Goal: Transaction & Acquisition: Purchase product/service

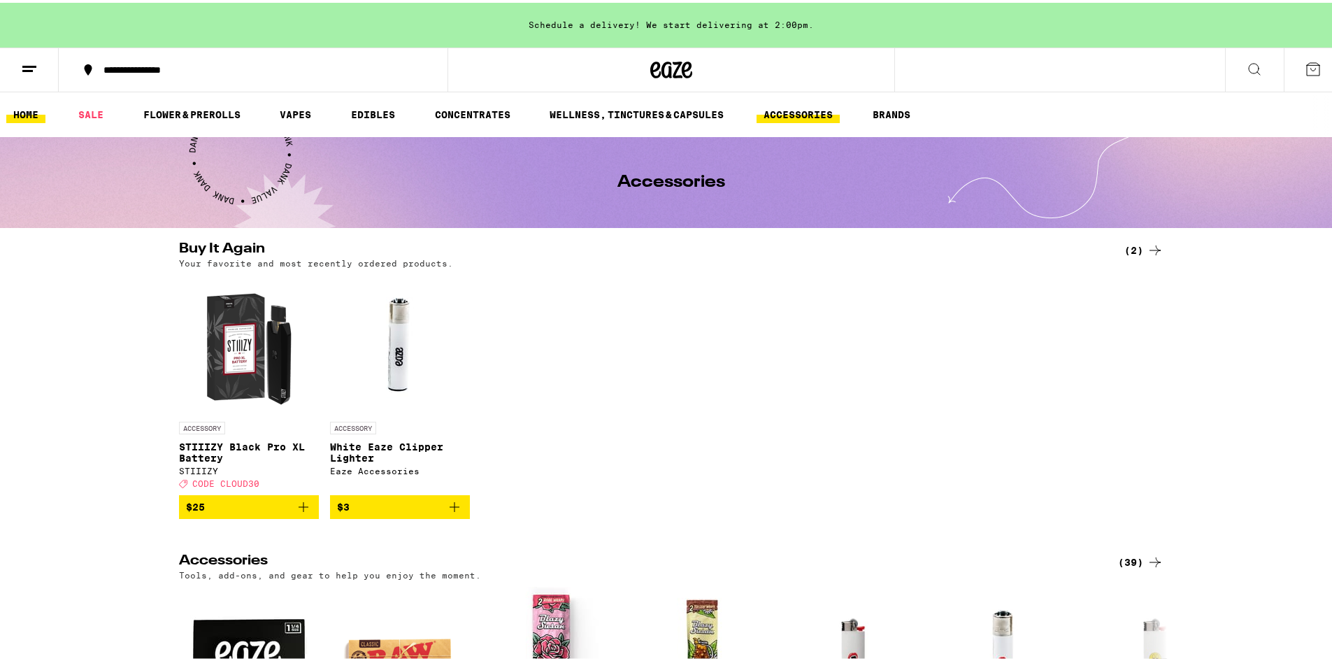
click at [25, 108] on link "HOME" at bounding box center [25, 111] width 39 height 17
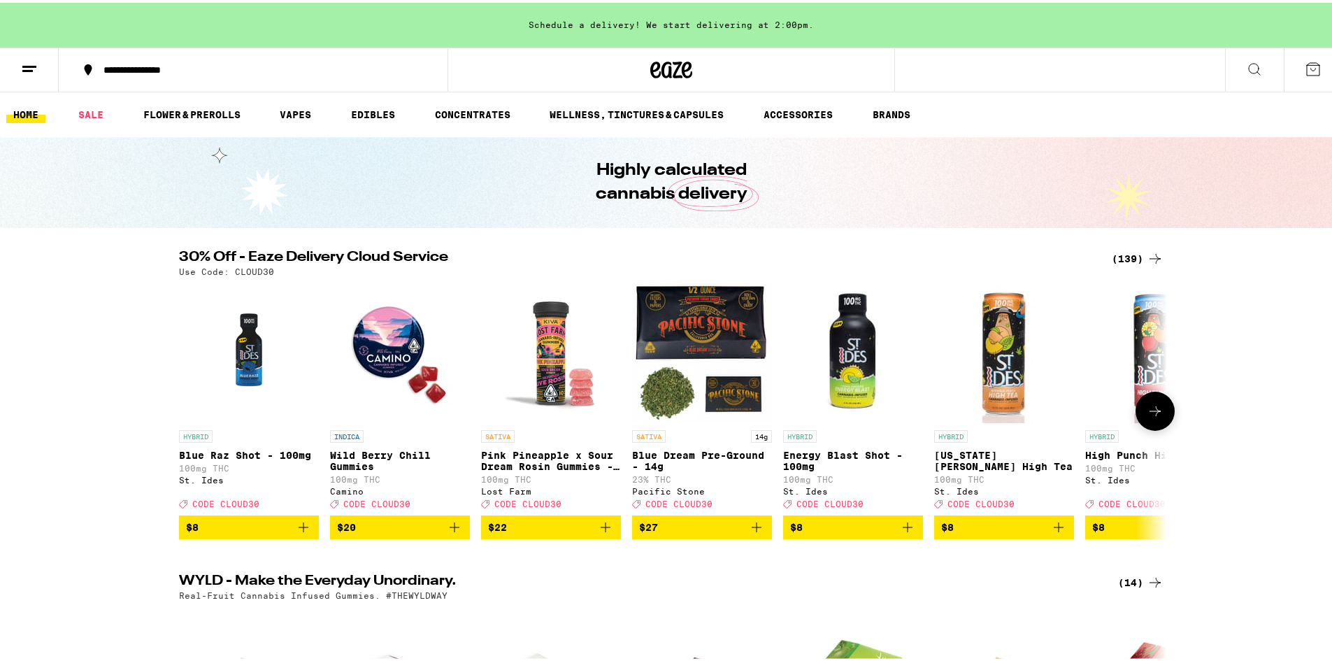
click at [1152, 417] on icon at bounding box center [1155, 408] width 17 height 17
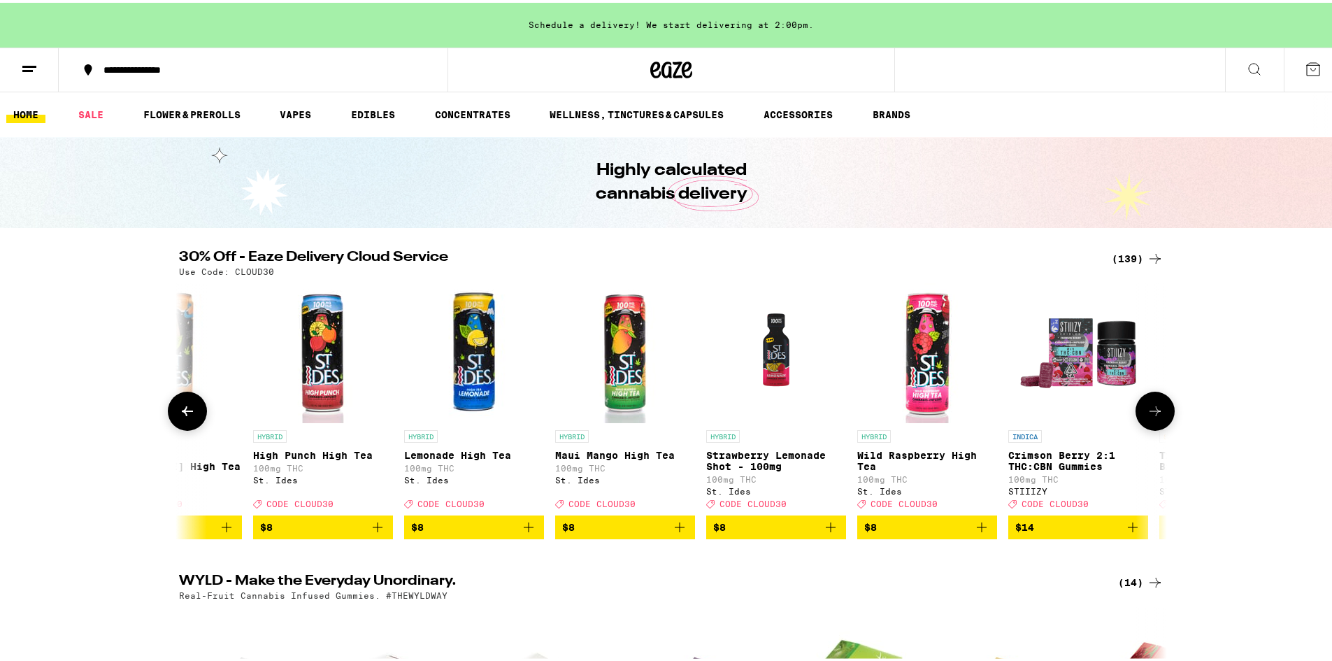
click at [1150, 417] on icon at bounding box center [1155, 408] width 17 height 17
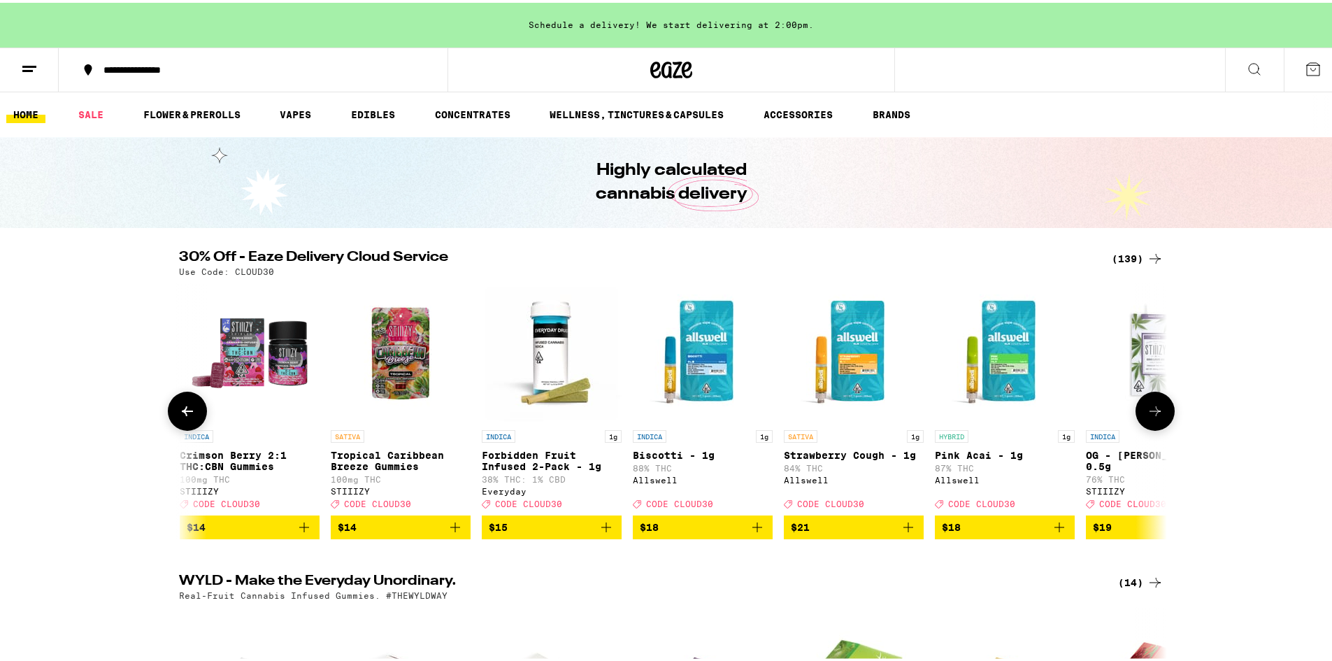
scroll to position [0, 1664]
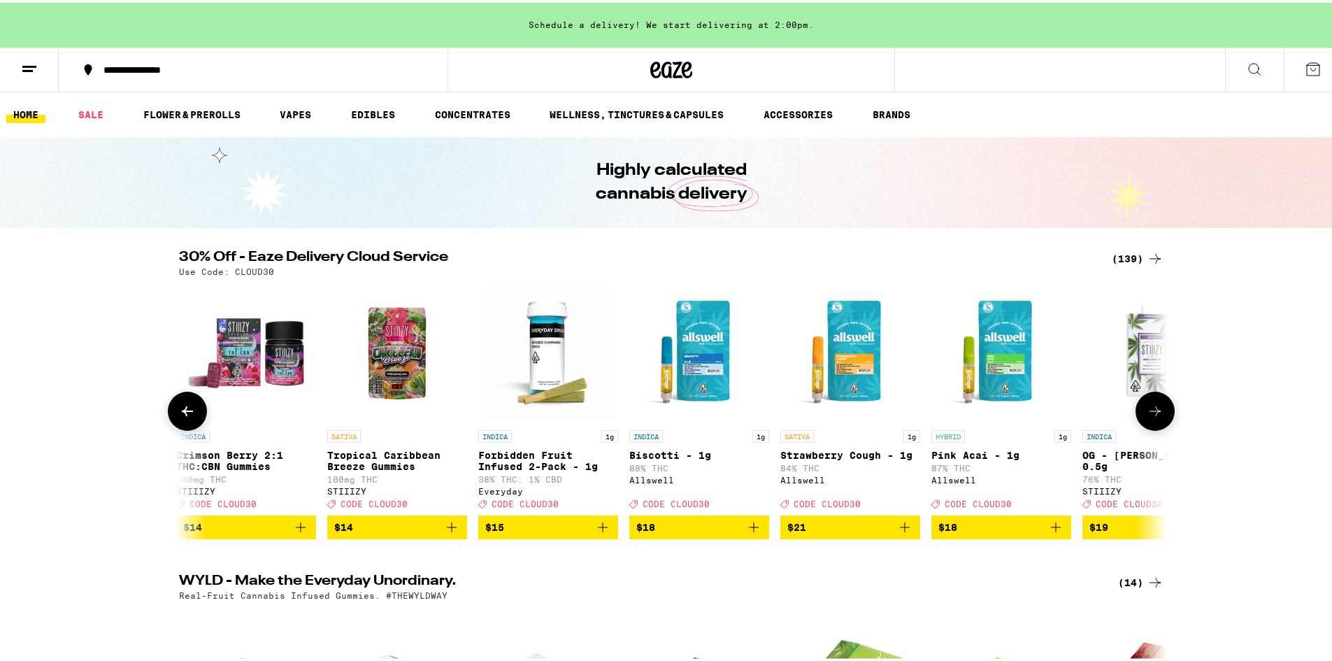
click at [1139, 416] on button at bounding box center [1155, 408] width 39 height 39
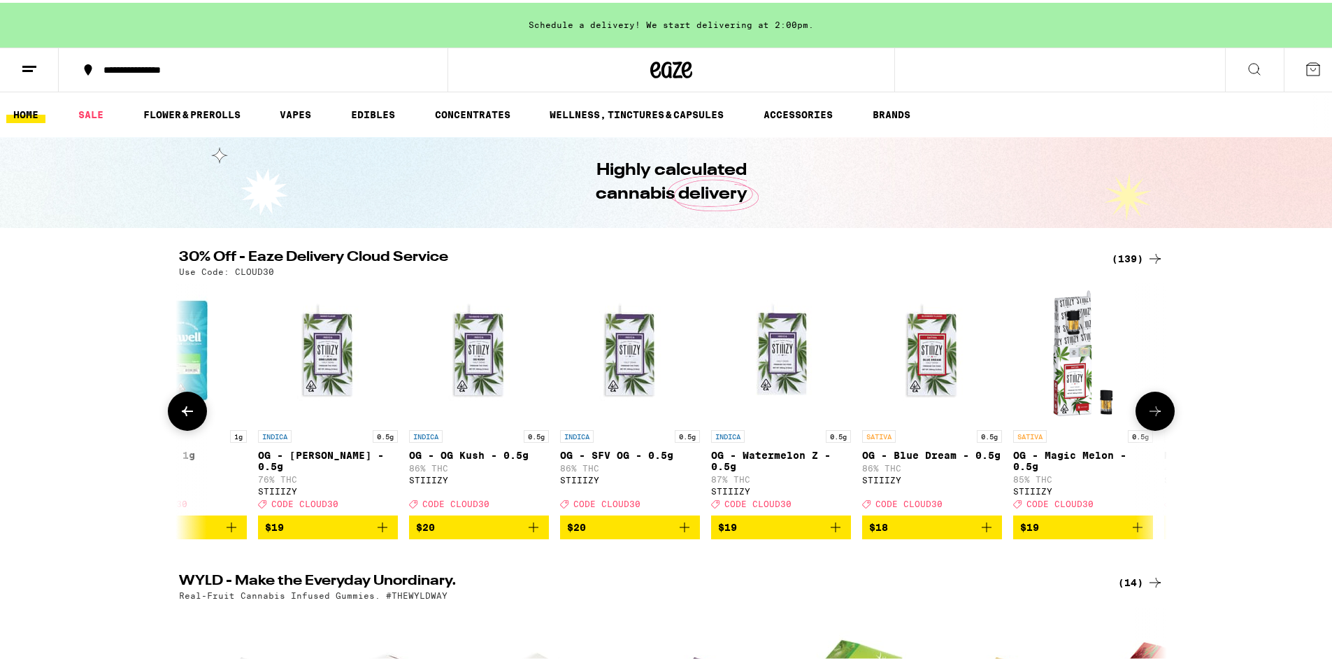
scroll to position [0, 2497]
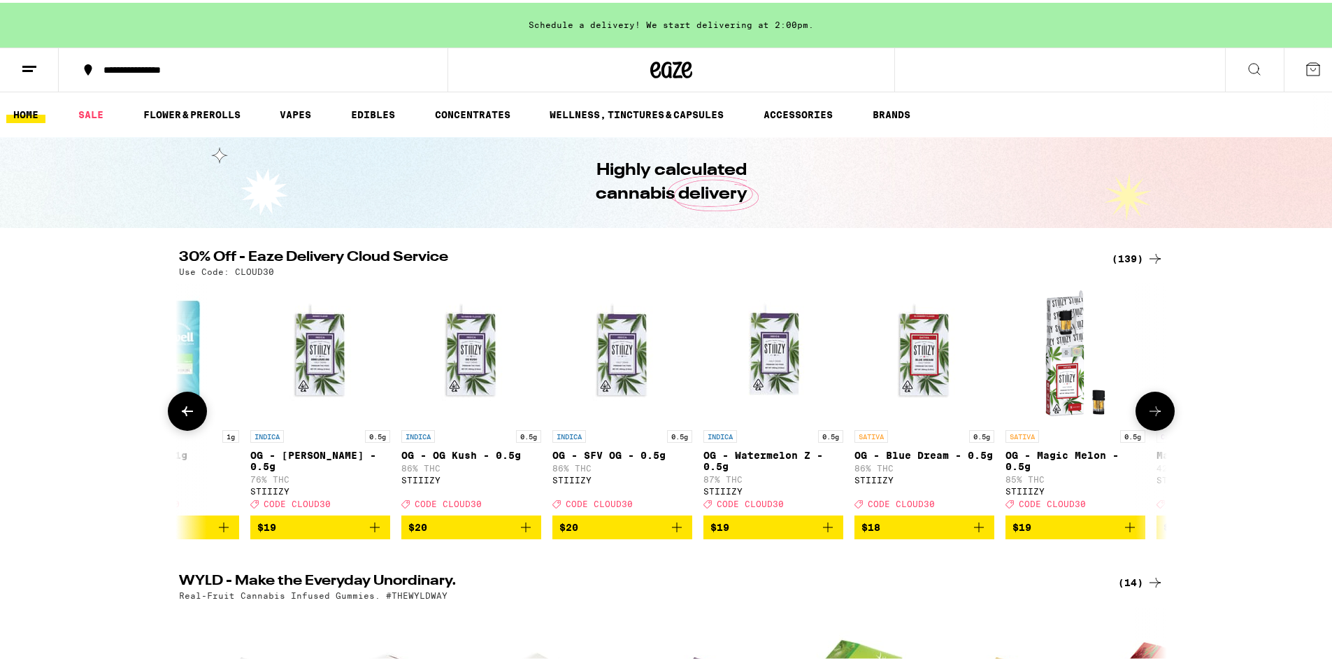
click at [1138, 415] on button at bounding box center [1155, 408] width 39 height 39
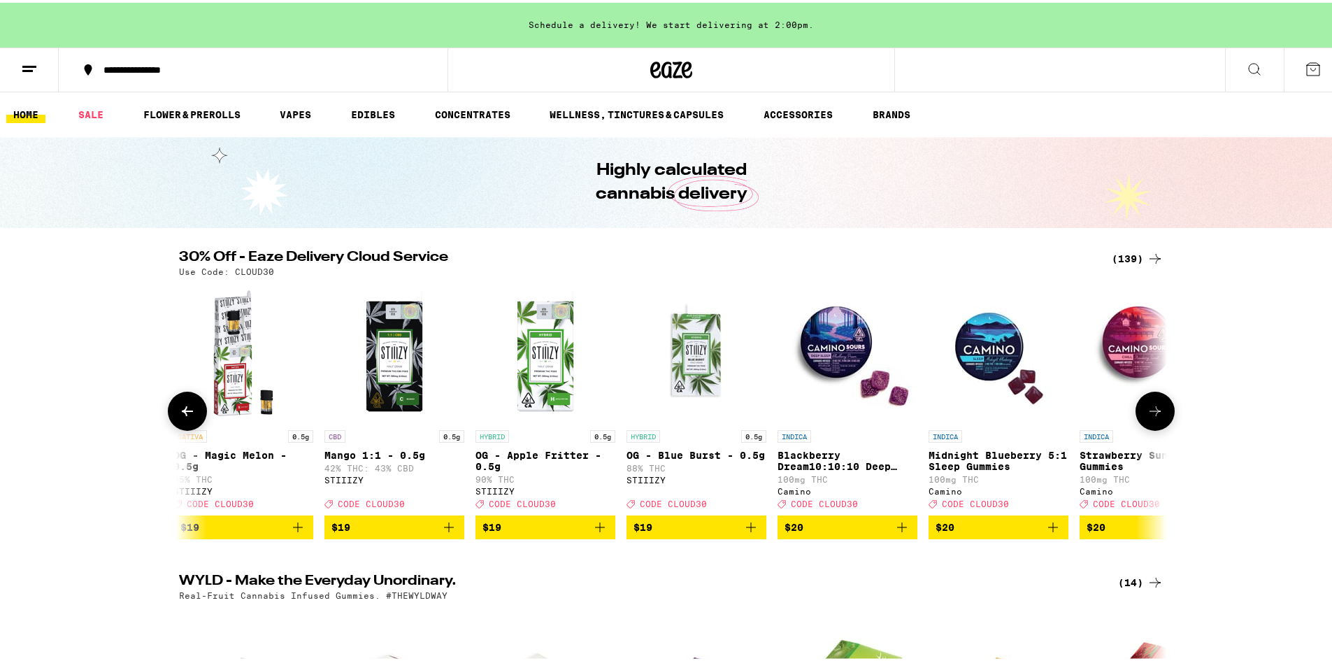
click at [1140, 412] on button at bounding box center [1155, 408] width 39 height 39
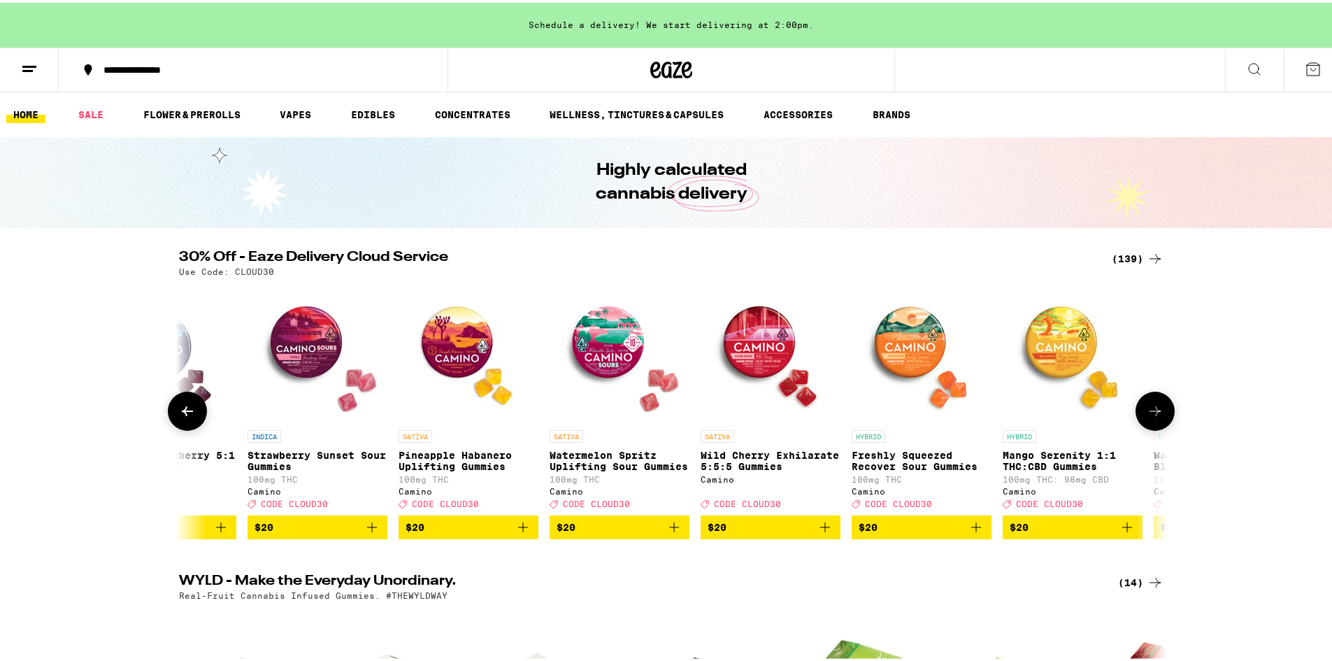
click at [1140, 412] on button at bounding box center [1155, 408] width 39 height 39
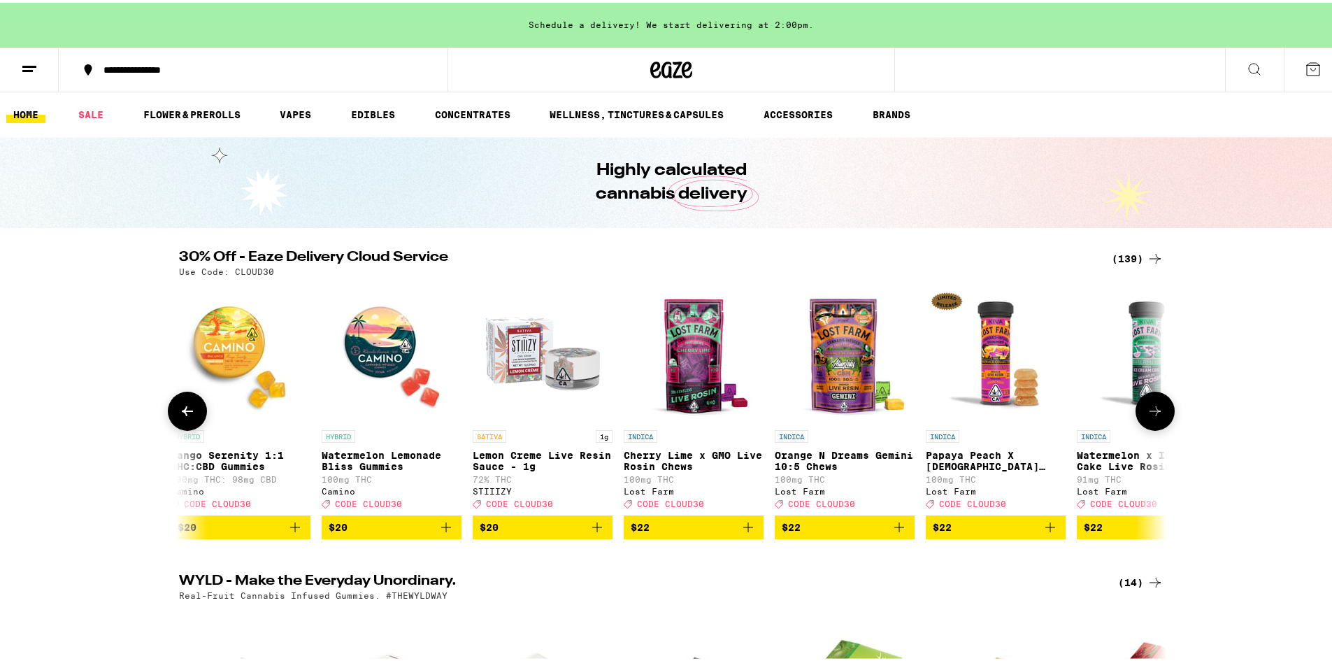
click at [1138, 412] on button at bounding box center [1155, 408] width 39 height 39
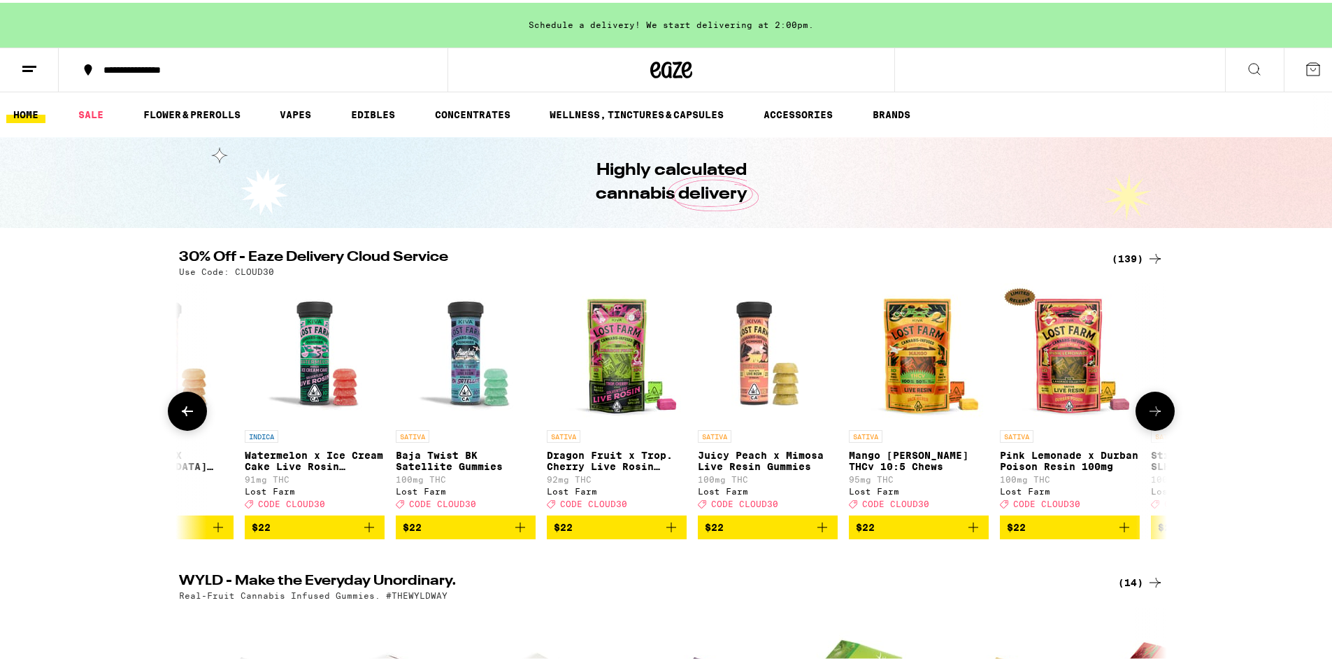
click at [1137, 411] on button at bounding box center [1155, 408] width 39 height 39
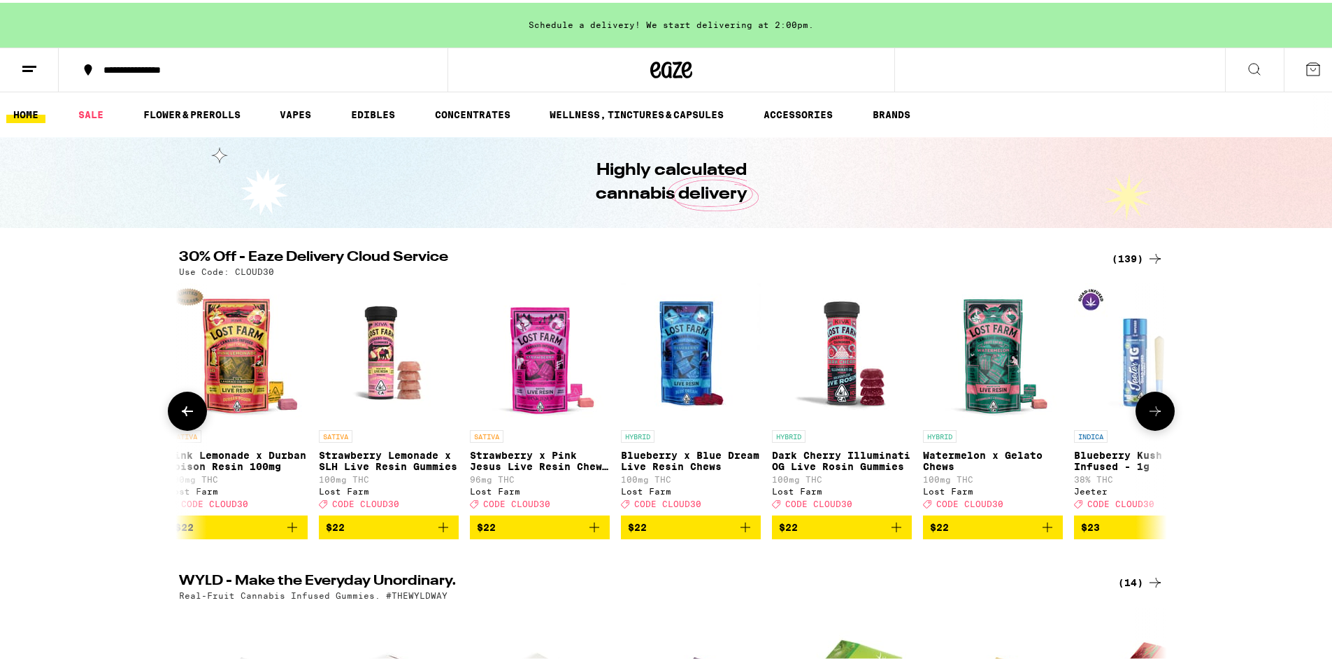
click at [1137, 413] on button at bounding box center [1155, 408] width 39 height 39
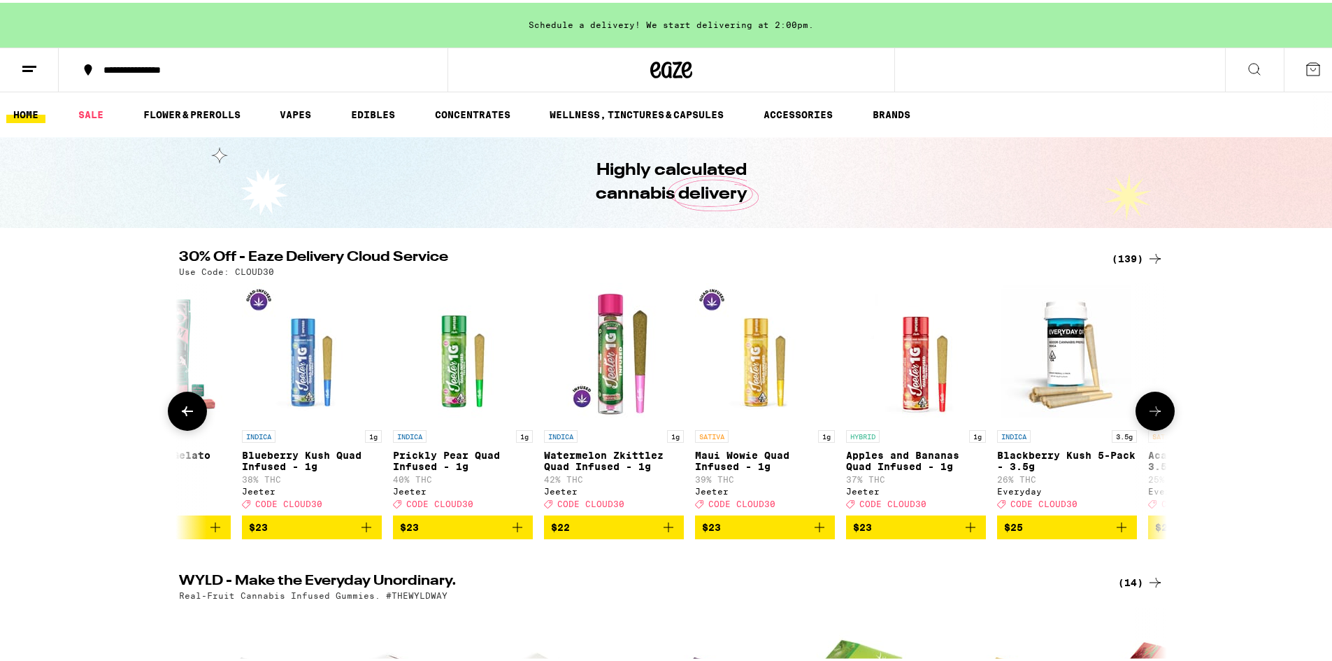
click at [1137, 411] on button at bounding box center [1155, 408] width 39 height 39
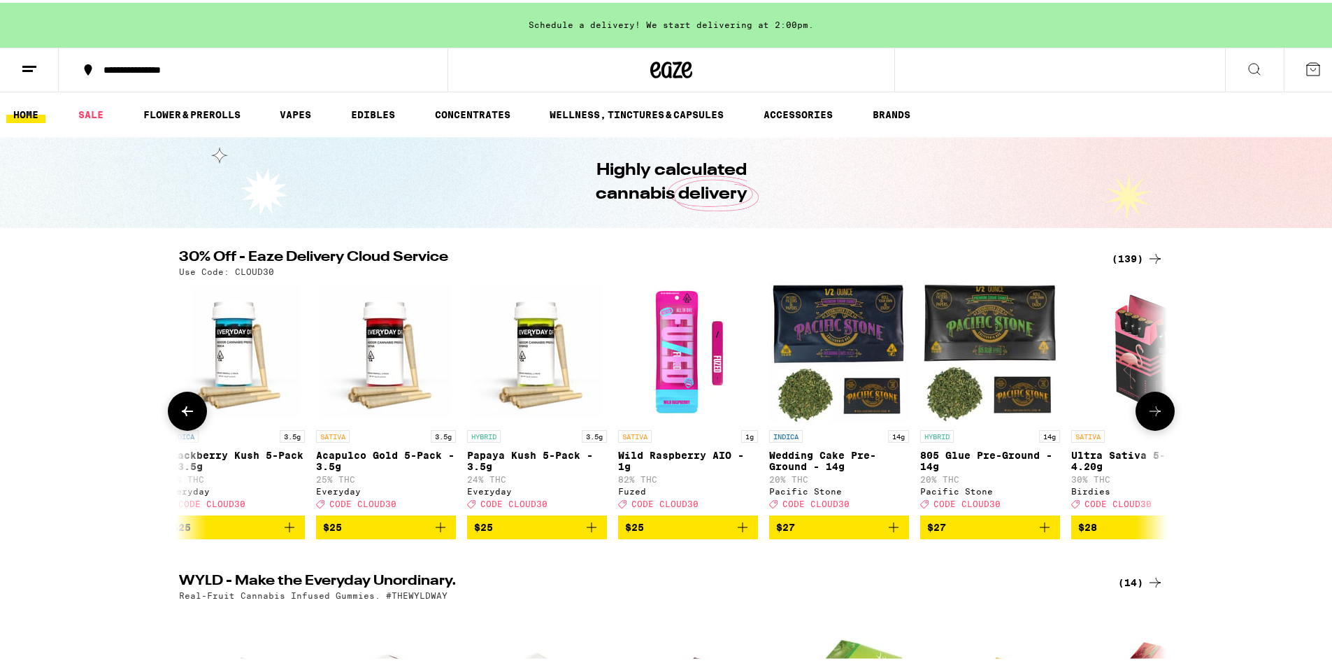
click at [1136, 410] on button at bounding box center [1155, 408] width 39 height 39
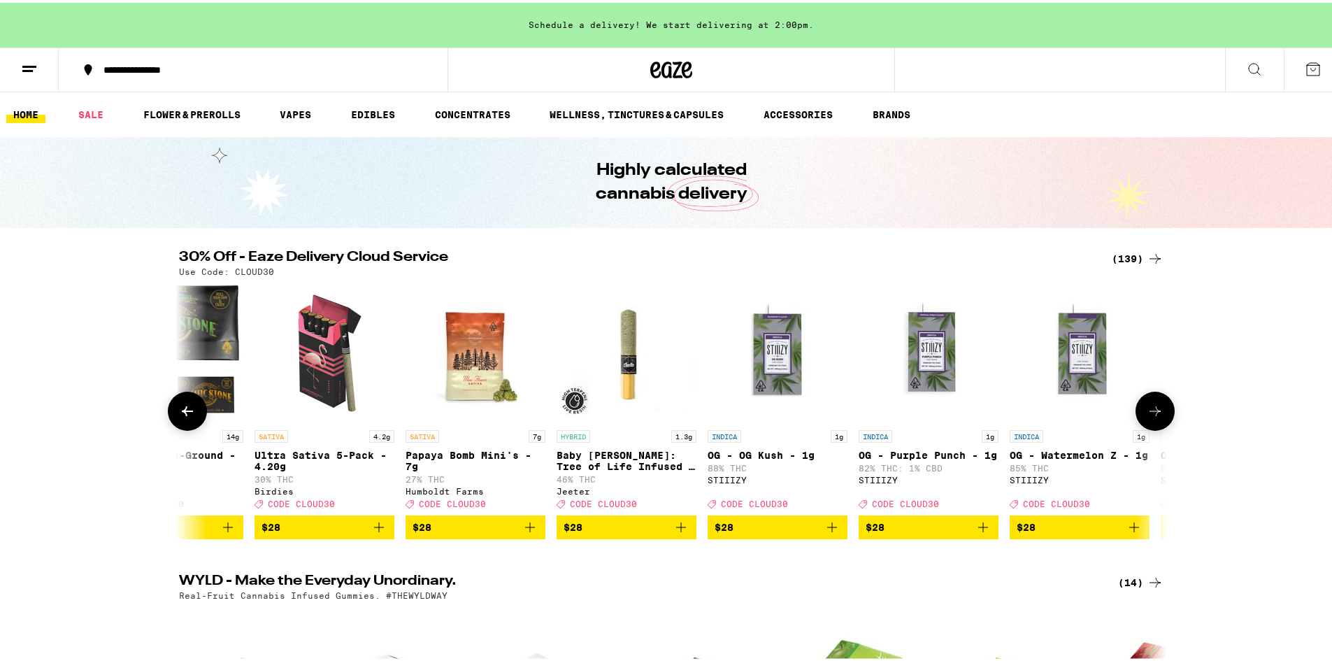
scroll to position [0, 9154]
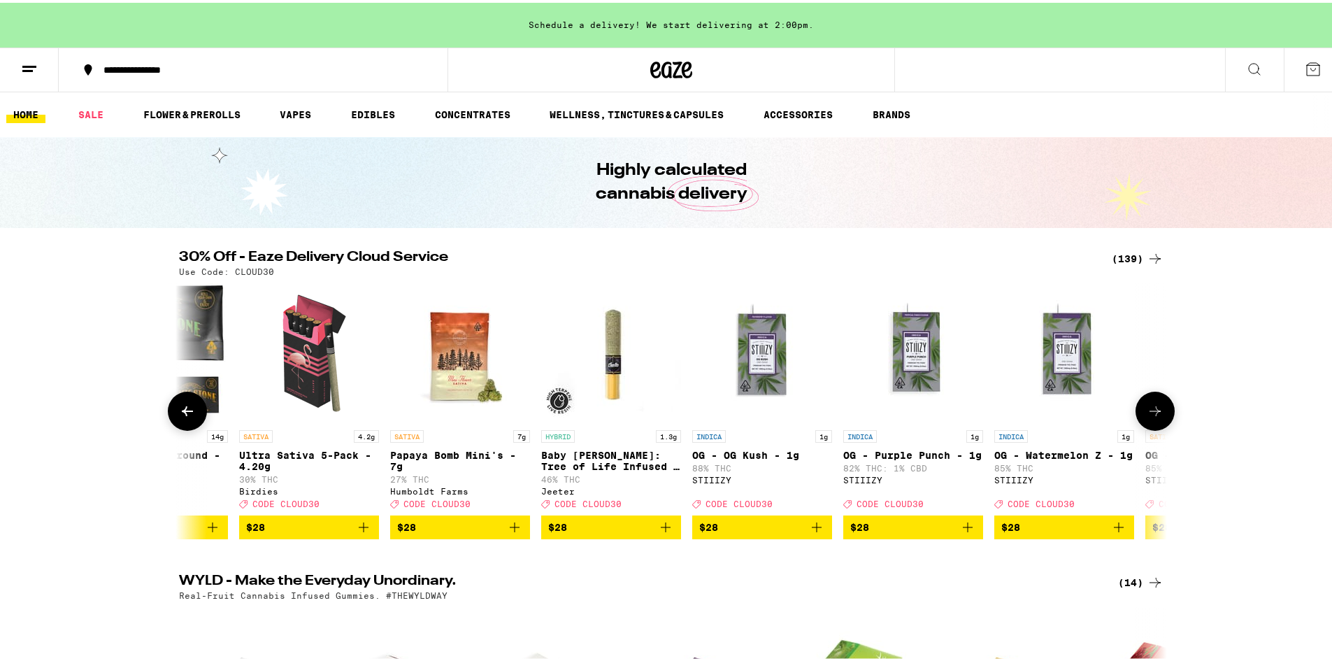
click at [1154, 413] on icon at bounding box center [1155, 408] width 17 height 17
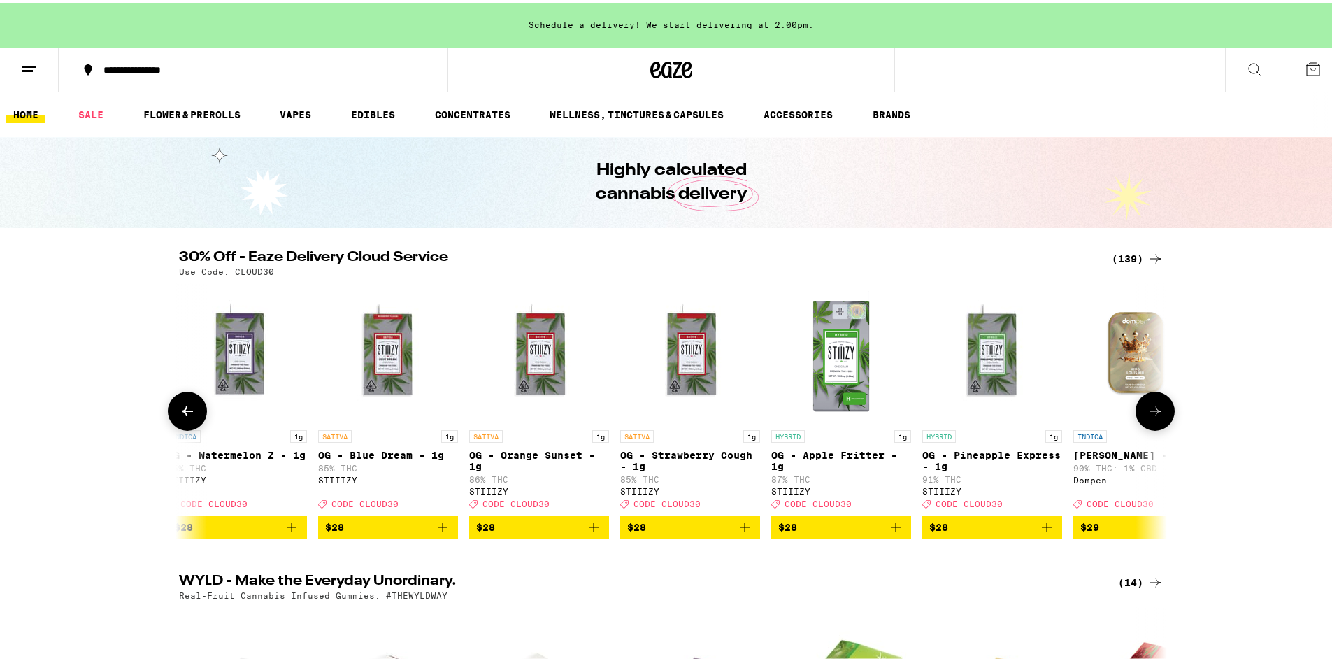
scroll to position [0, 9986]
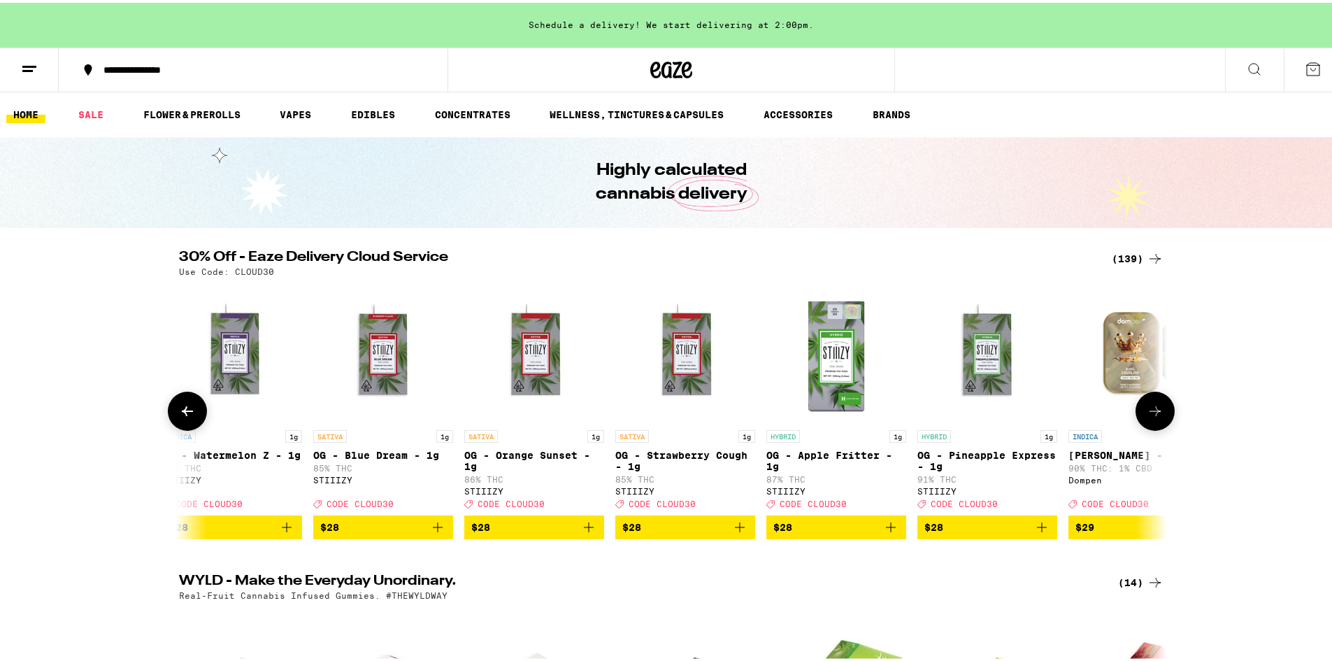
click at [1154, 413] on icon at bounding box center [1155, 408] width 17 height 17
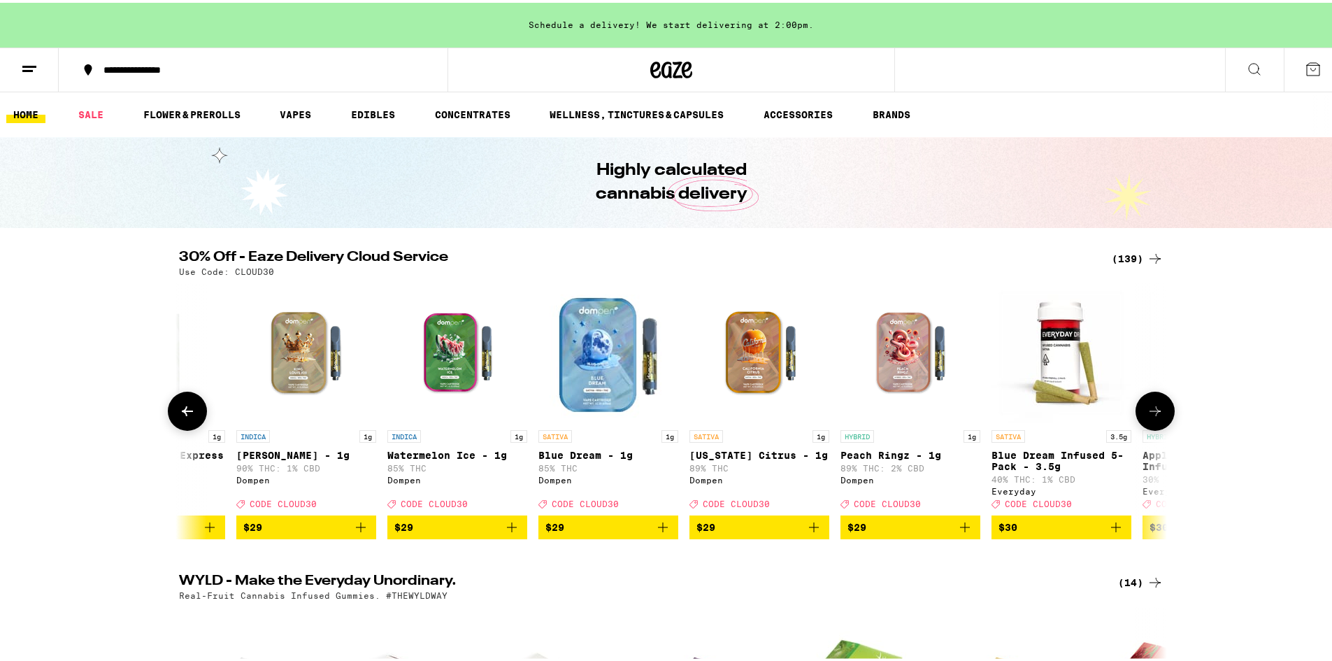
click at [1152, 412] on icon at bounding box center [1155, 408] width 17 height 17
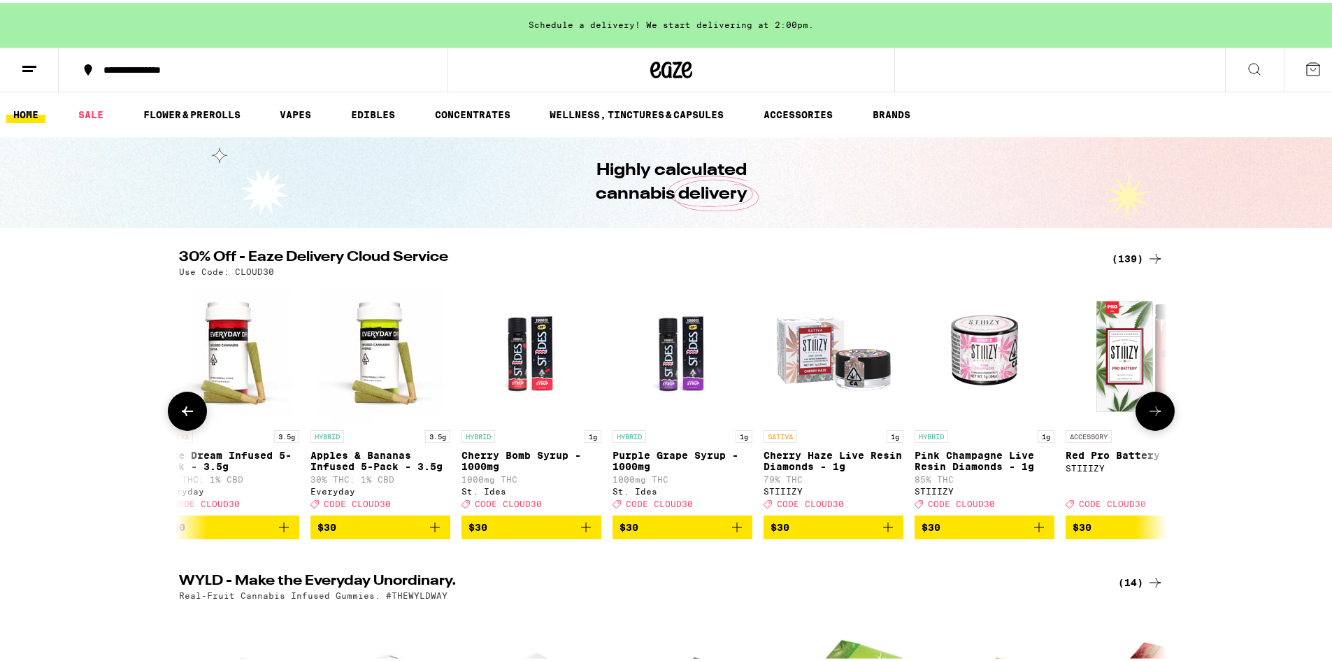
click at [1150, 410] on icon at bounding box center [1155, 408] width 17 height 17
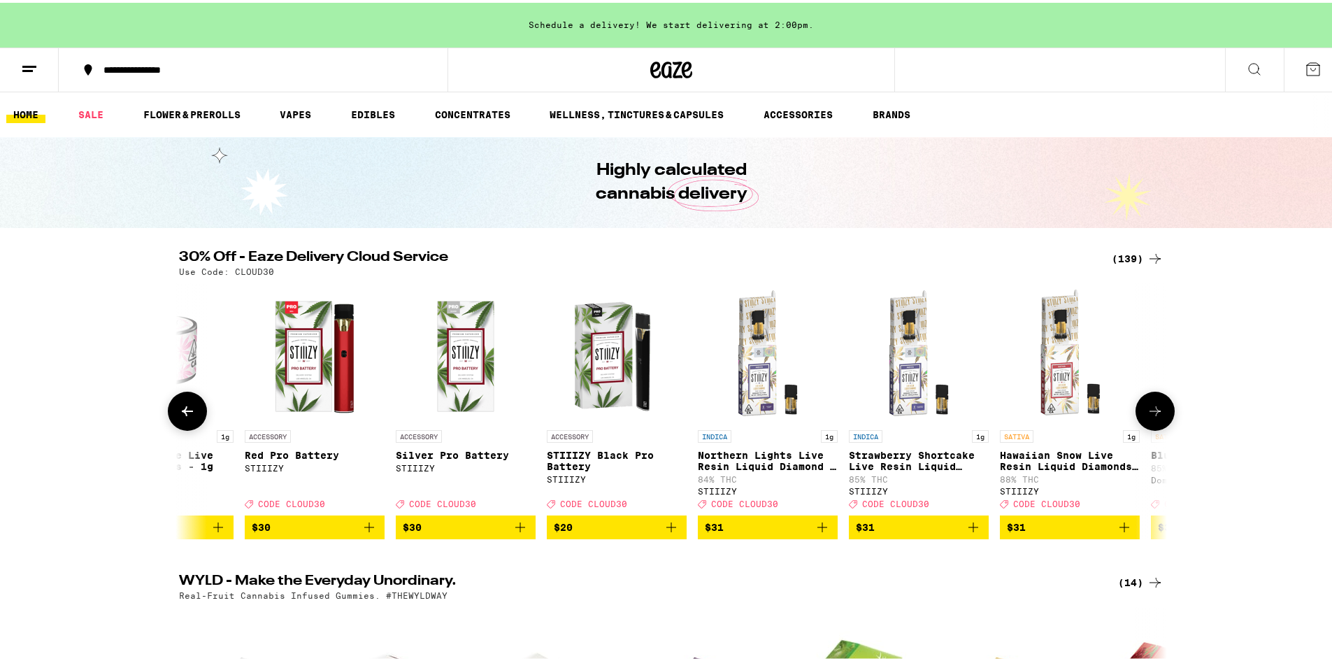
scroll to position [0, 12483]
